Goal: Browse casually

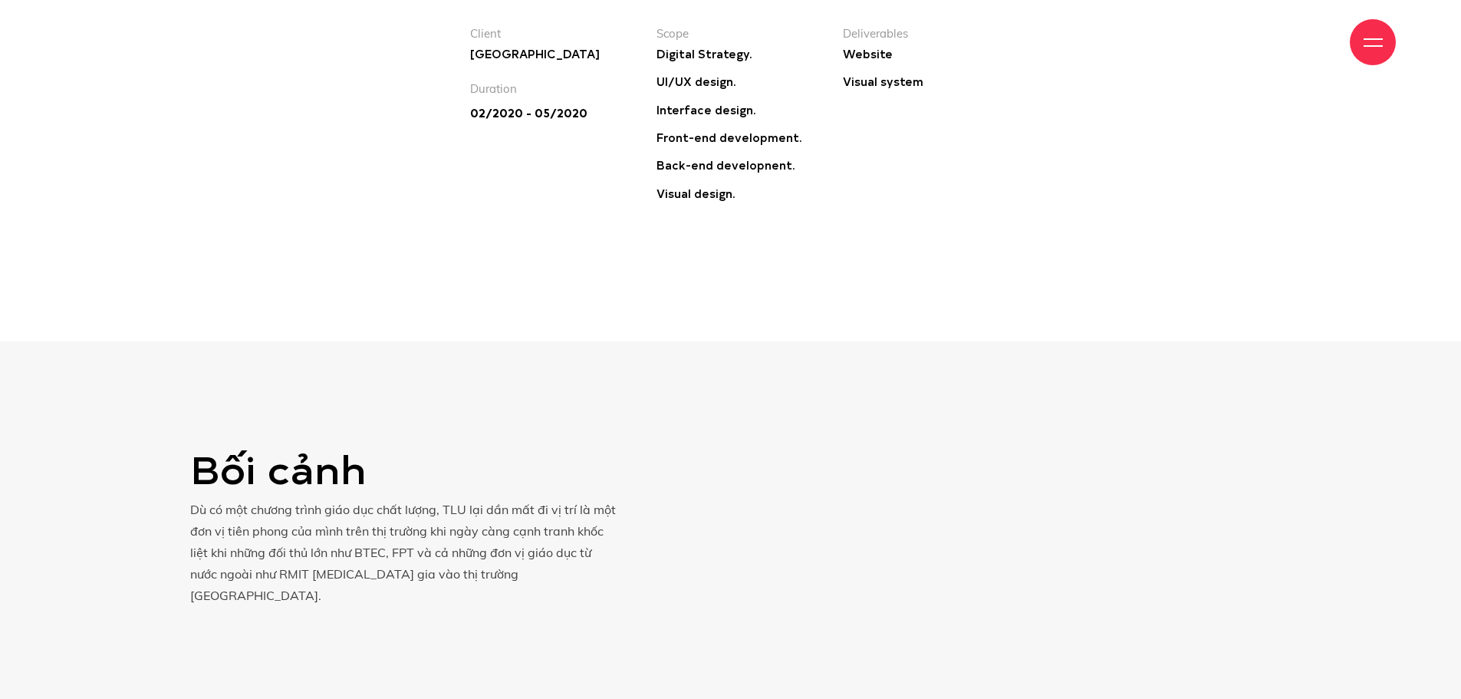
scroll to position [2071, 0]
